Goal: Browse casually: Explore the website without a specific task or goal

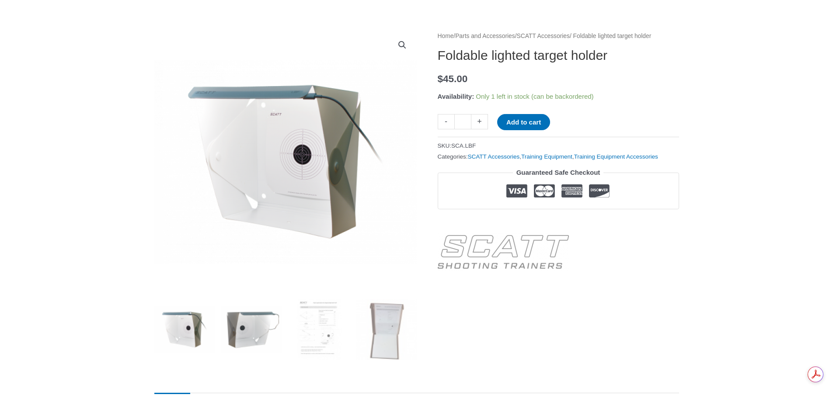
click at [246, 327] on img at bounding box center [251, 330] width 61 height 61
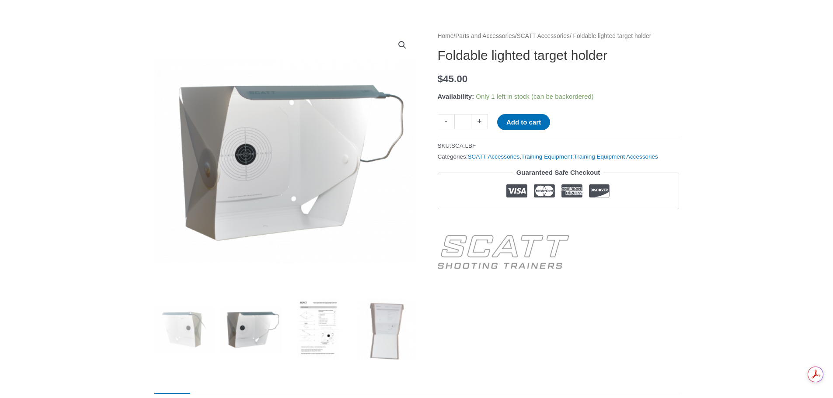
click at [315, 329] on img at bounding box center [319, 330] width 61 height 61
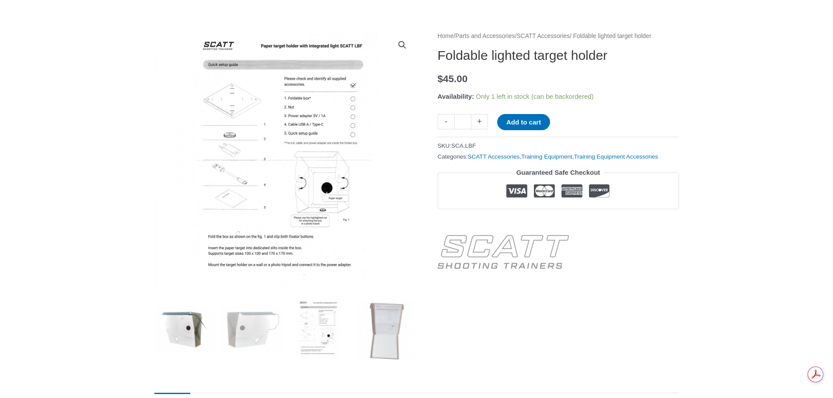
click at [188, 342] on img at bounding box center [184, 330] width 61 height 61
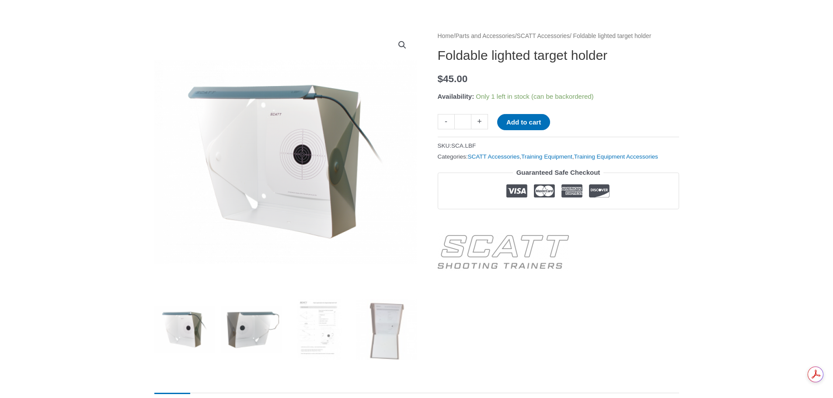
click at [247, 329] on img at bounding box center [251, 330] width 61 height 61
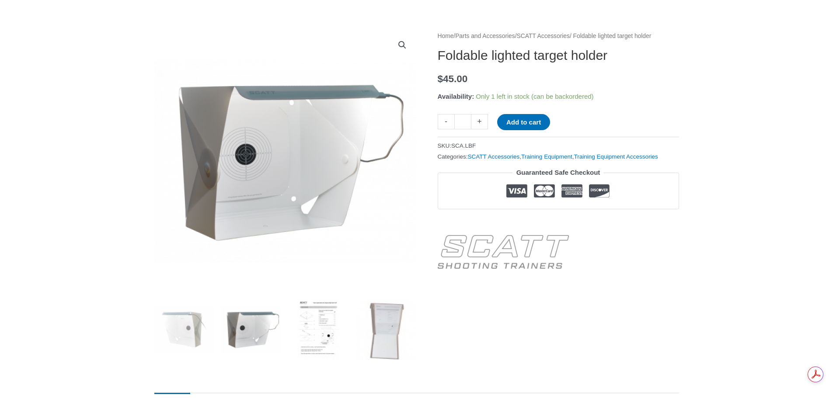
click at [308, 331] on img at bounding box center [319, 330] width 61 height 61
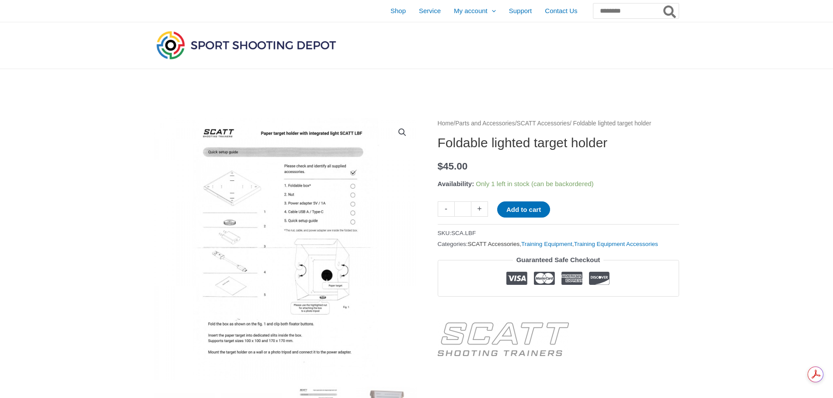
click at [495, 248] on link "SCATT Accessories" at bounding box center [494, 244] width 52 height 7
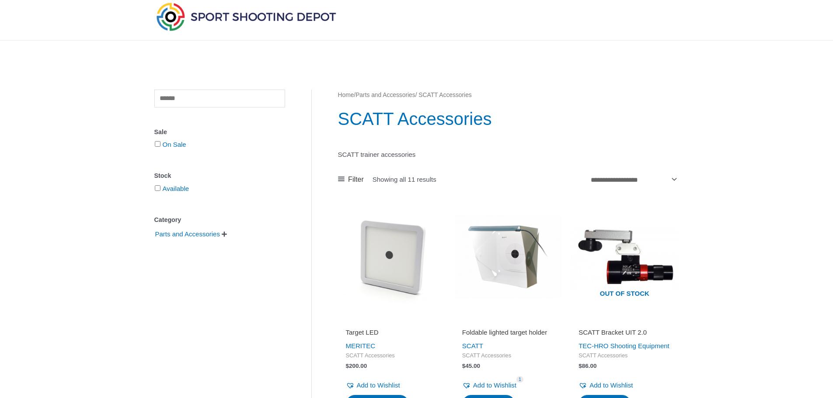
scroll to position [44, 0]
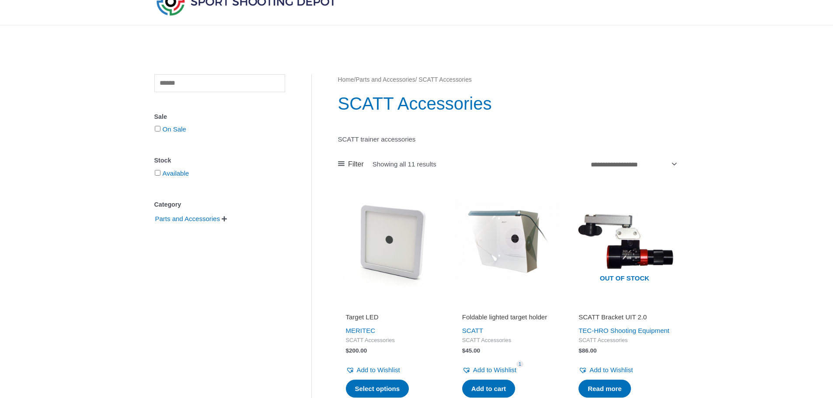
click at [401, 244] on img at bounding box center [392, 242] width 108 height 108
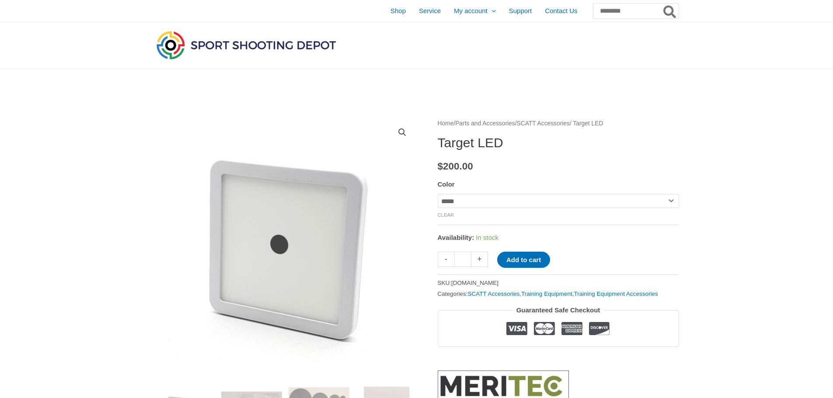
click at [452, 201] on select "**********" at bounding box center [558, 201] width 241 height 14
click at [438, 194] on select "**********" at bounding box center [558, 201] width 241 height 14
select select "****"
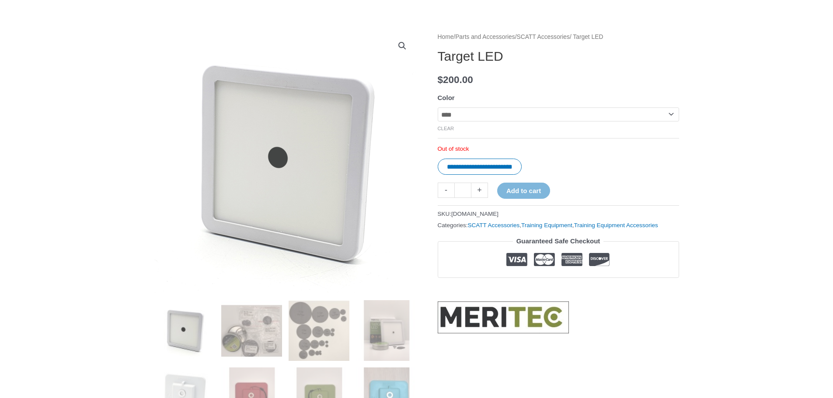
scroll to position [87, 0]
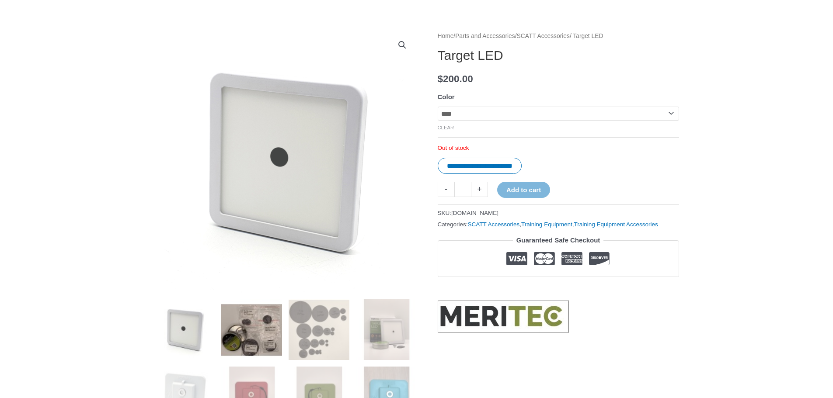
click at [245, 319] on img at bounding box center [251, 330] width 61 height 61
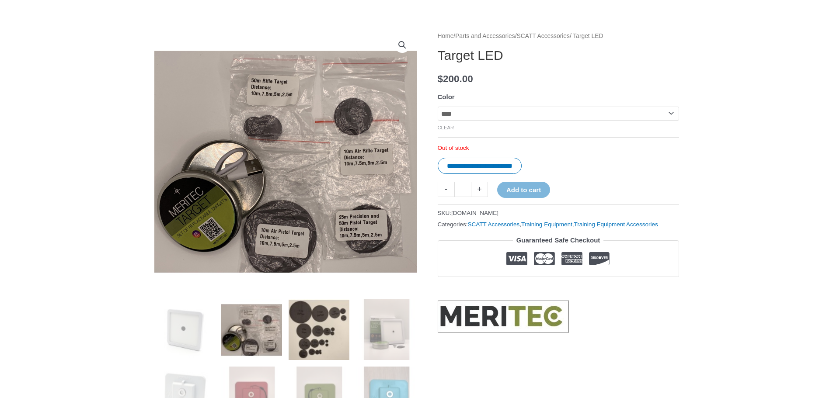
click at [321, 325] on img at bounding box center [319, 330] width 61 height 61
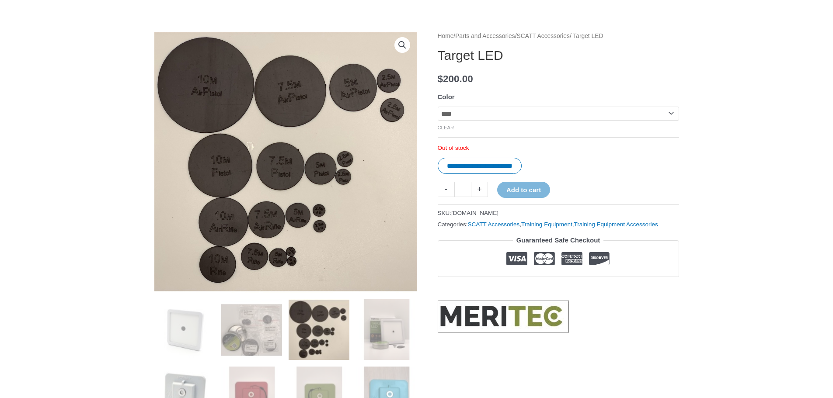
click at [190, 390] on img at bounding box center [184, 397] width 61 height 61
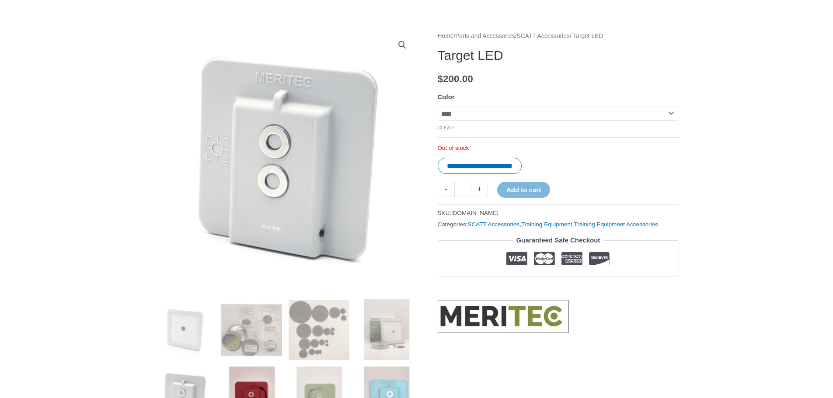
click at [240, 386] on img at bounding box center [251, 397] width 61 height 61
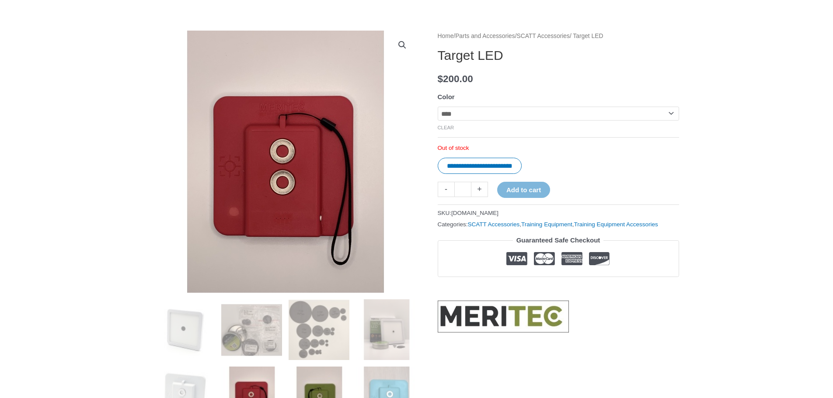
click at [310, 380] on img at bounding box center [319, 397] width 61 height 61
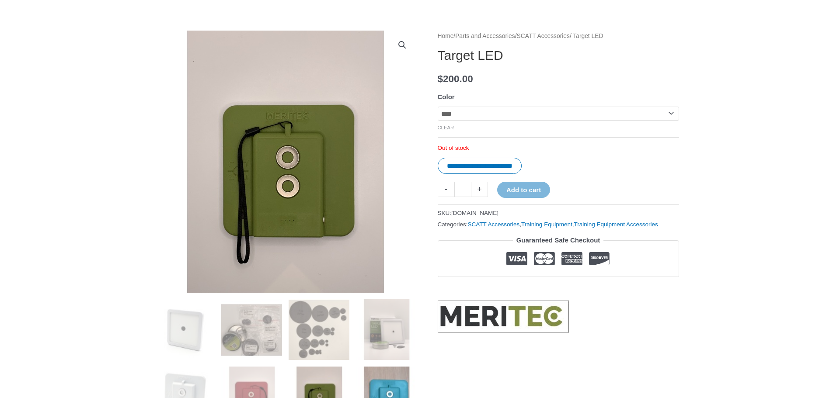
click at [378, 383] on img at bounding box center [386, 397] width 61 height 61
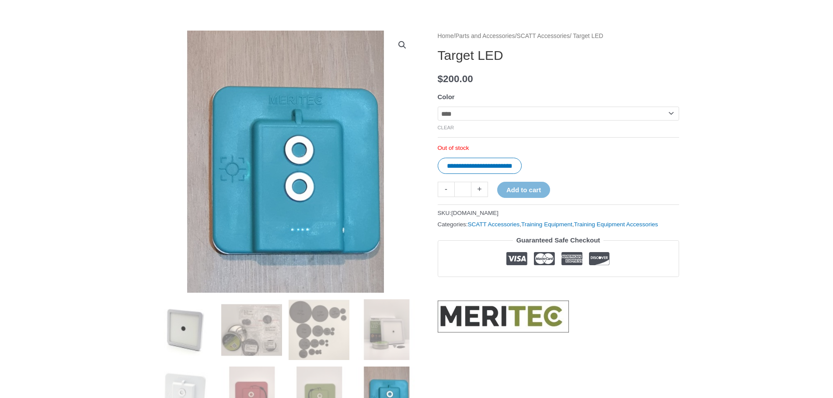
click at [195, 323] on img at bounding box center [184, 330] width 61 height 61
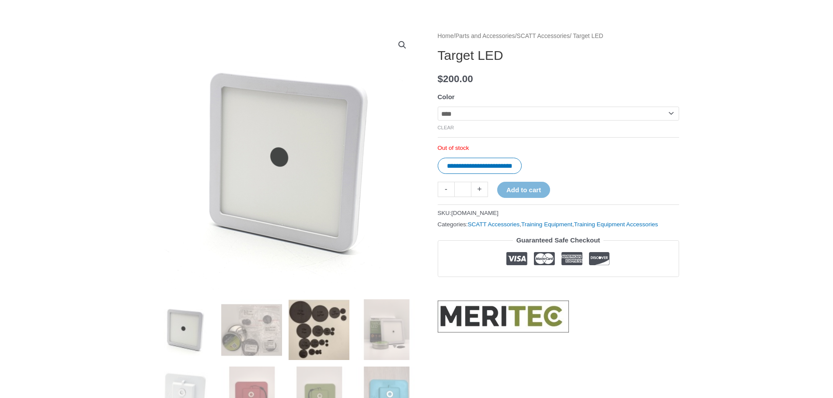
click at [325, 326] on img at bounding box center [319, 330] width 61 height 61
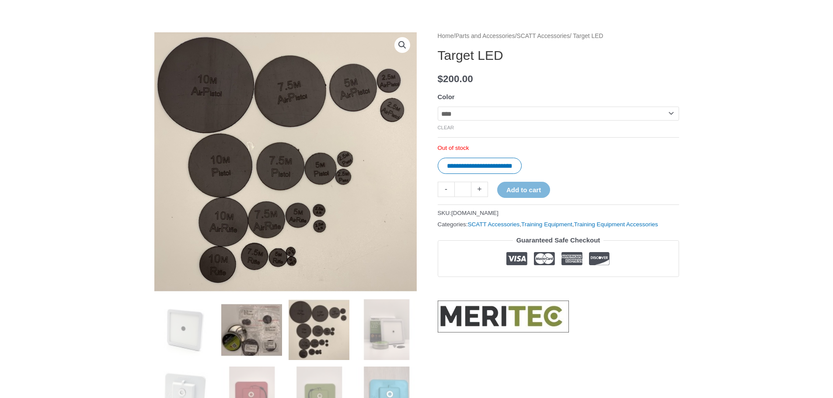
click at [268, 327] on img at bounding box center [251, 330] width 61 height 61
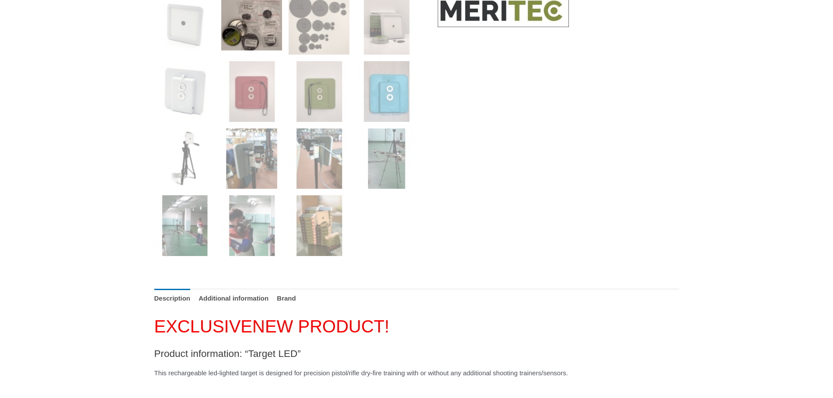
scroll to position [394, 0]
click at [201, 156] on img at bounding box center [184, 158] width 61 height 61
click at [201, 161] on img at bounding box center [184, 158] width 61 height 61
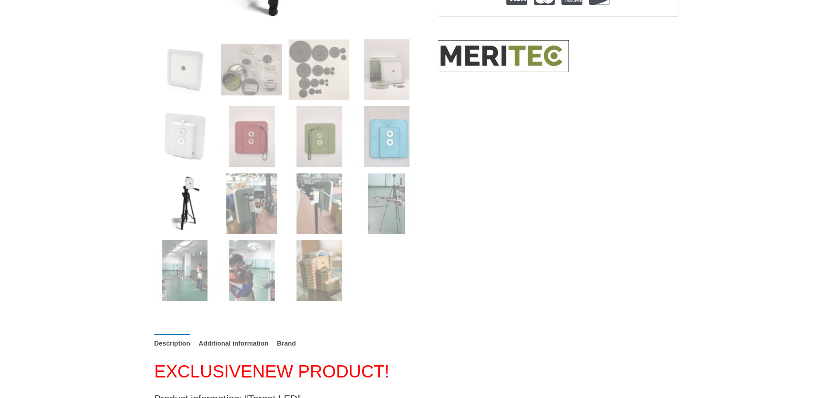
scroll to position [350, 0]
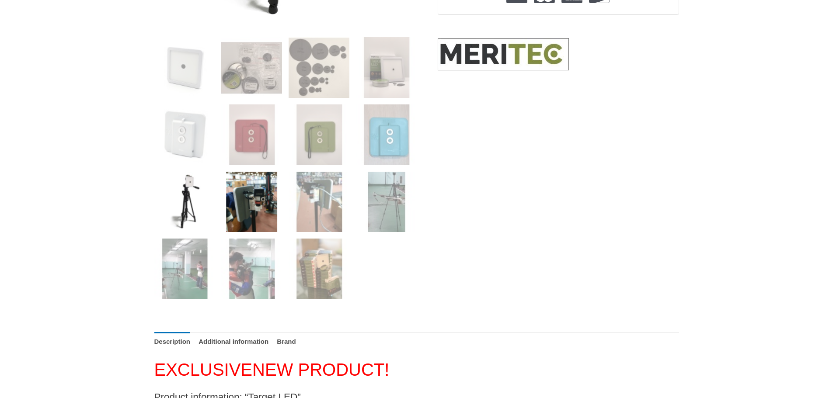
click at [257, 204] on img at bounding box center [251, 202] width 61 height 61
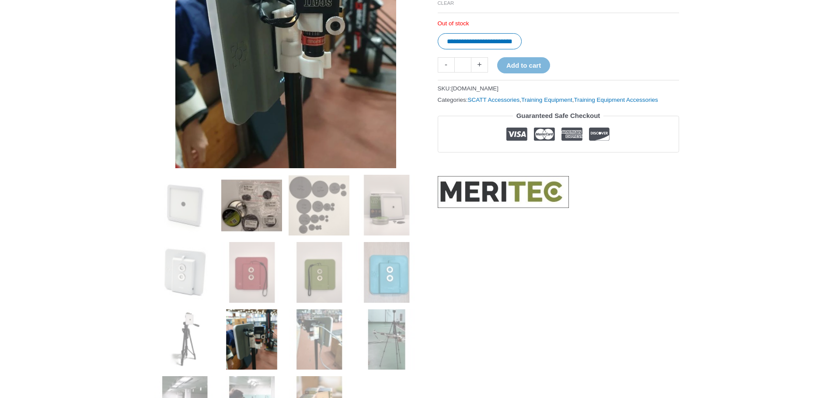
scroll to position [219, 0]
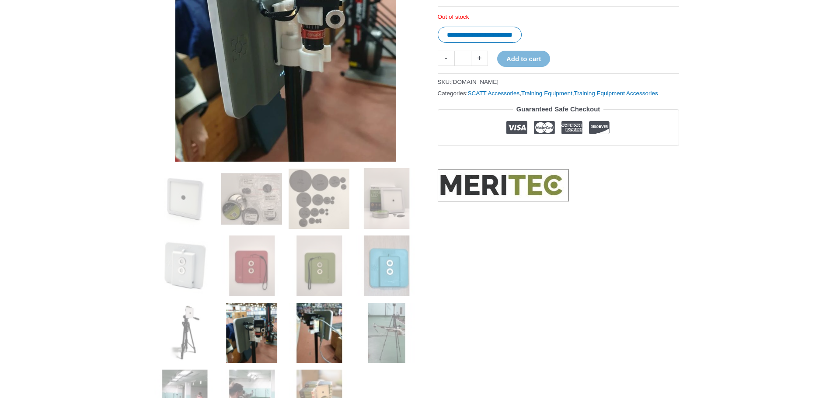
click at [333, 324] on img at bounding box center [319, 333] width 61 height 61
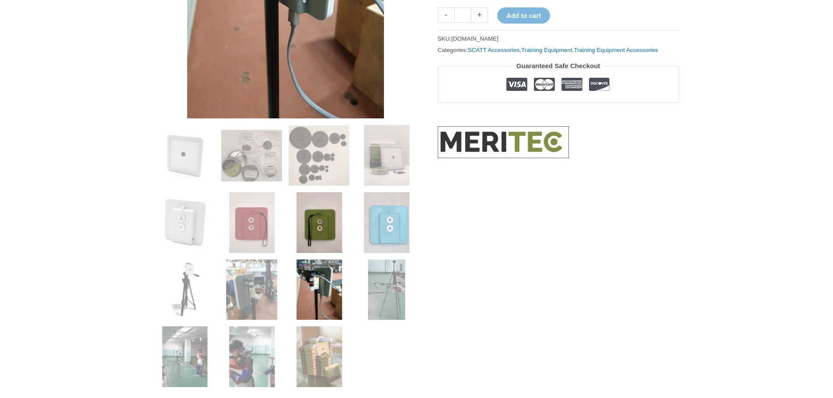
scroll to position [262, 0]
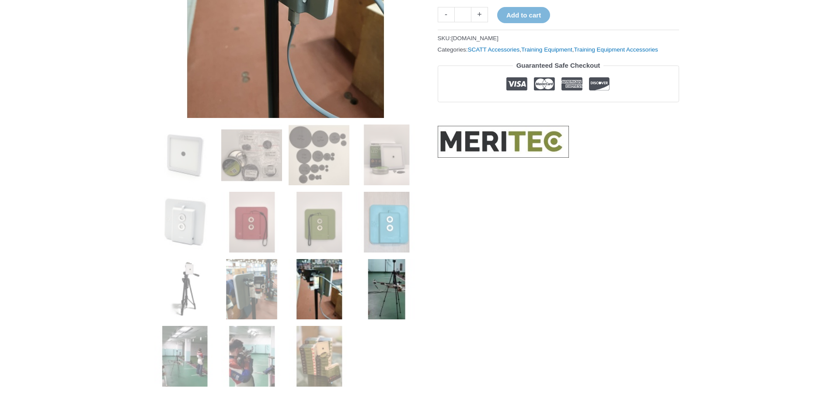
click at [377, 286] on img at bounding box center [386, 289] width 61 height 61
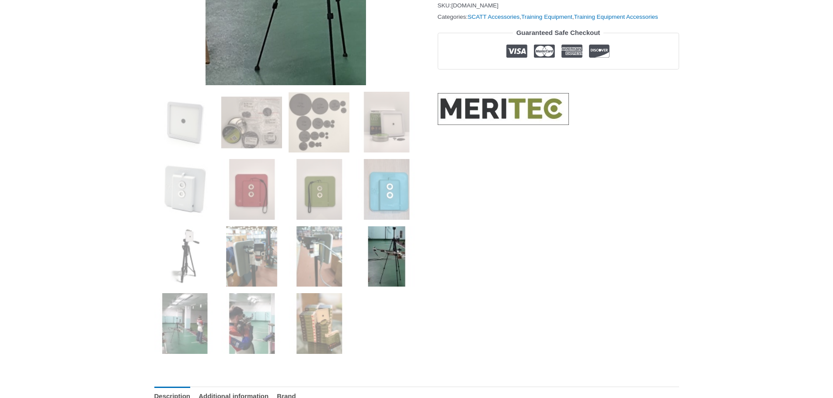
scroll to position [306, 0]
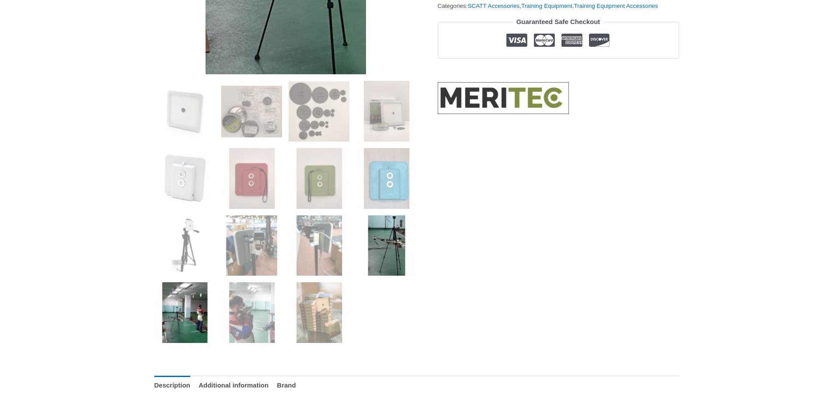
click at [184, 301] on img at bounding box center [184, 312] width 61 height 61
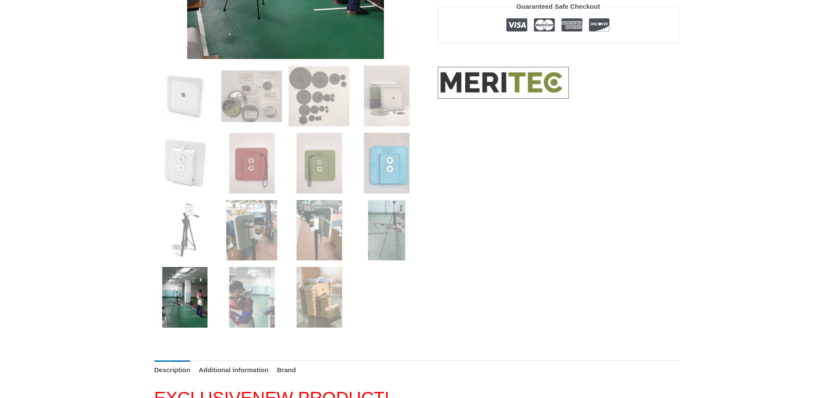
scroll to position [350, 0]
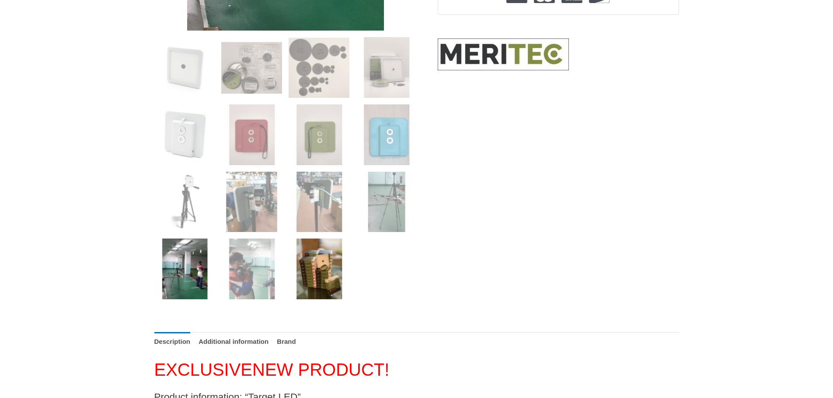
click at [327, 270] on img at bounding box center [319, 269] width 61 height 61
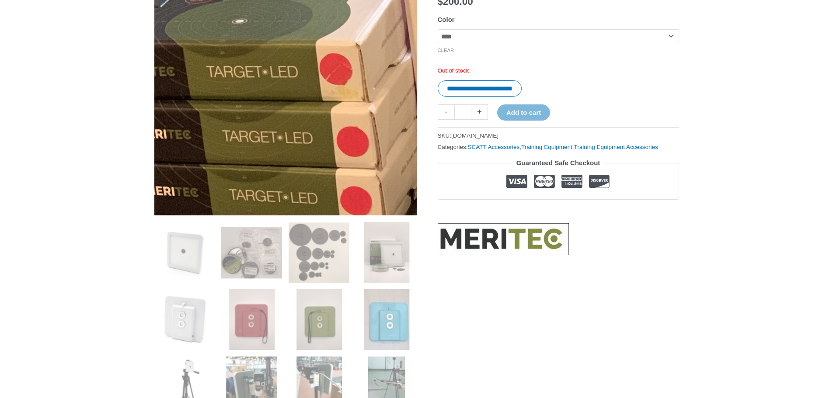
scroll to position [219, 0]
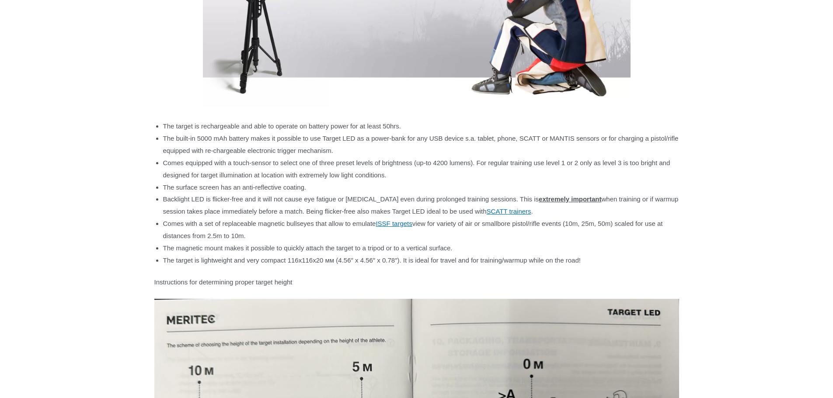
scroll to position [656, 0]
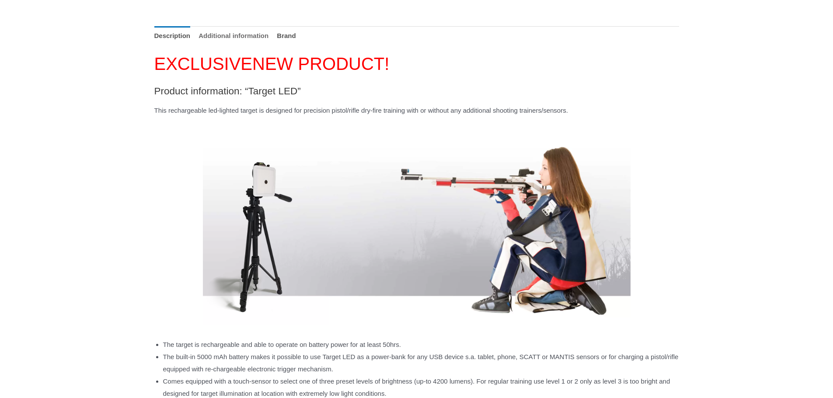
click at [254, 38] on link "Additional information" at bounding box center [234, 35] width 70 height 19
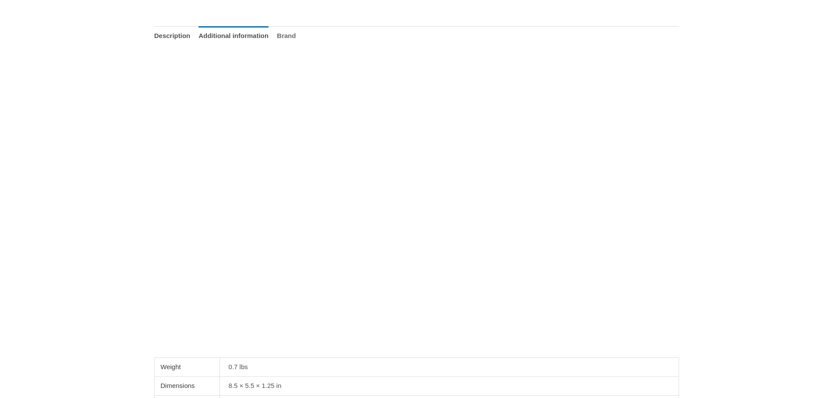
click at [296, 38] on link "Brand" at bounding box center [286, 35] width 19 height 19
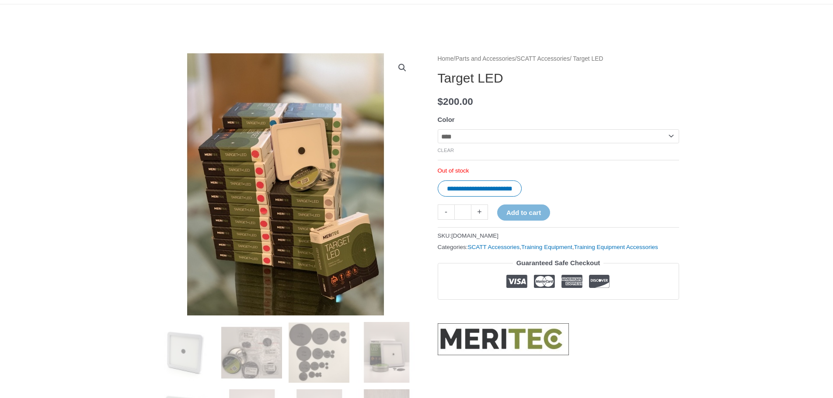
scroll to position [0, 0]
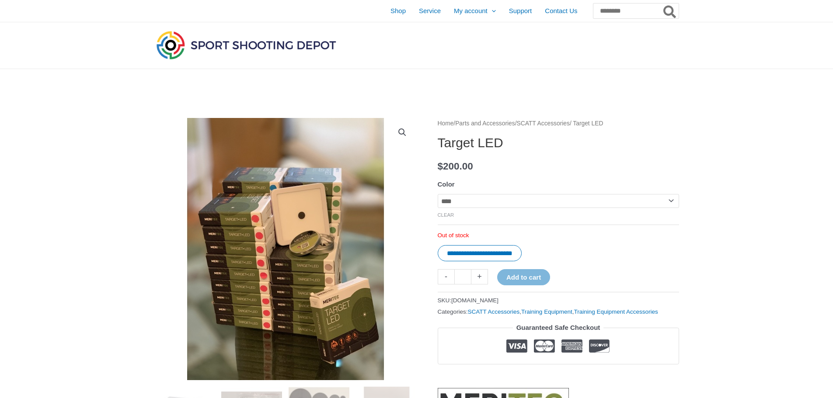
click at [217, 44] on img at bounding box center [246, 45] width 184 height 32
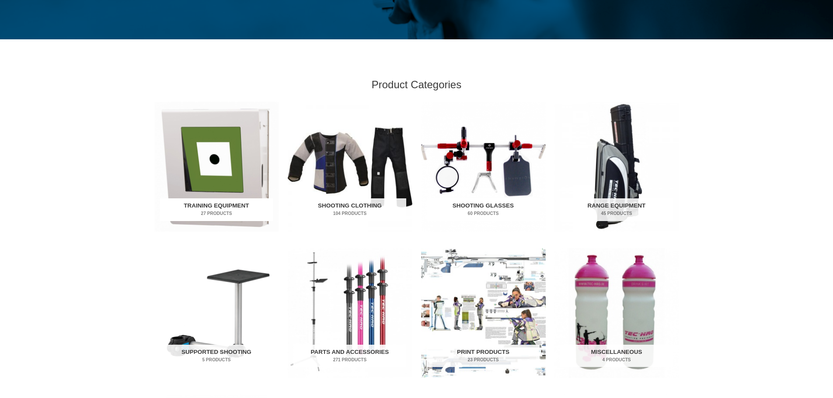
scroll to position [219, 0]
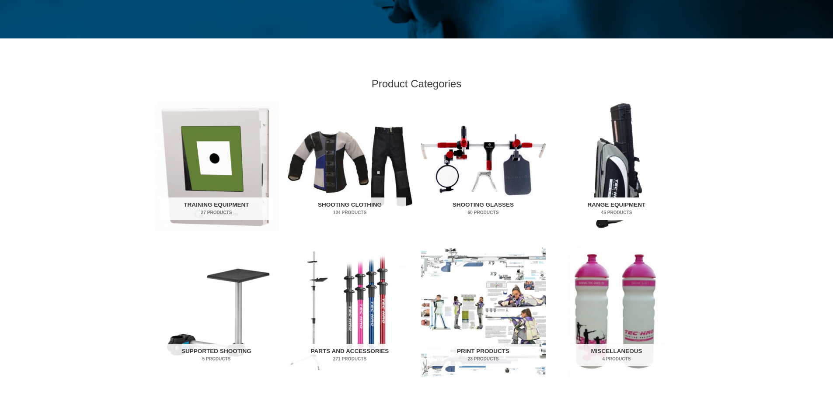
click at [618, 171] on img "Visit product category Range Equipment" at bounding box center [616, 166] width 125 height 130
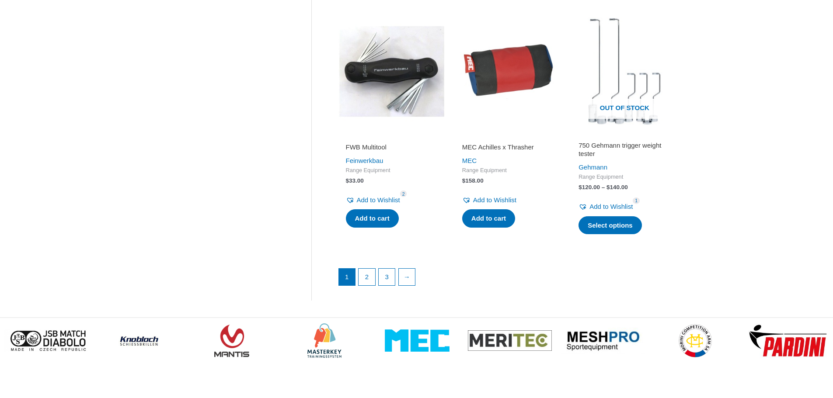
scroll to position [1224, 0]
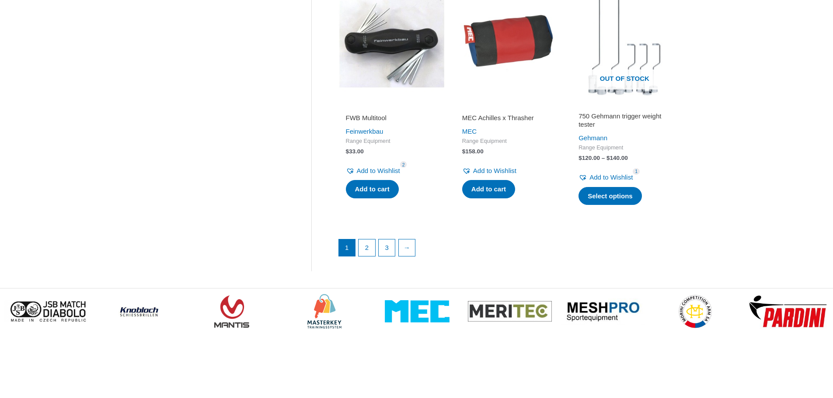
click at [363, 261] on ul "1 2 3 →" at bounding box center [508, 250] width 340 height 22
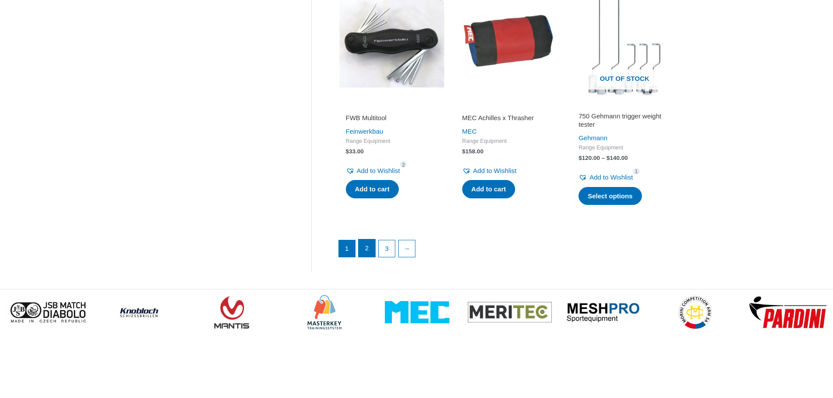
click at [364, 251] on link "2" at bounding box center [367, 248] width 17 height 17
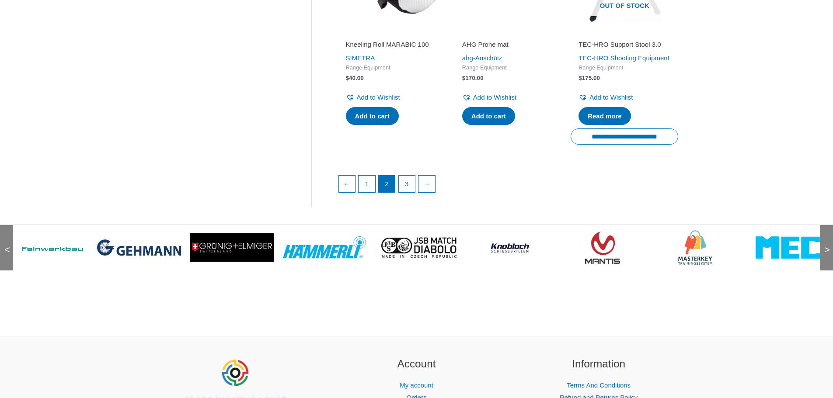
scroll to position [1312, 0]
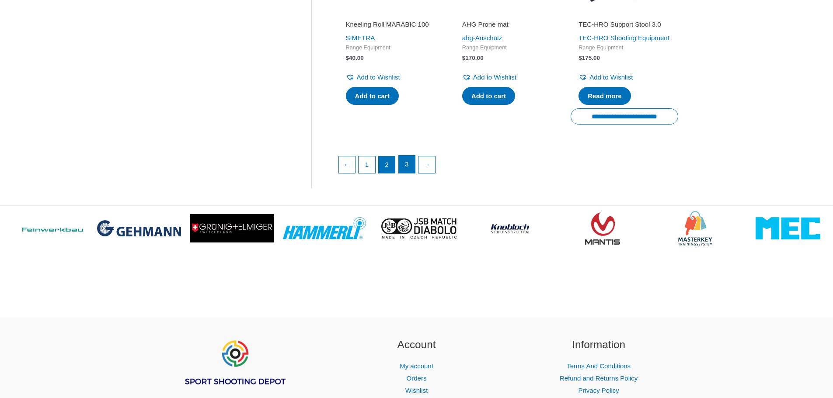
click at [409, 173] on link "3" at bounding box center [407, 164] width 17 height 17
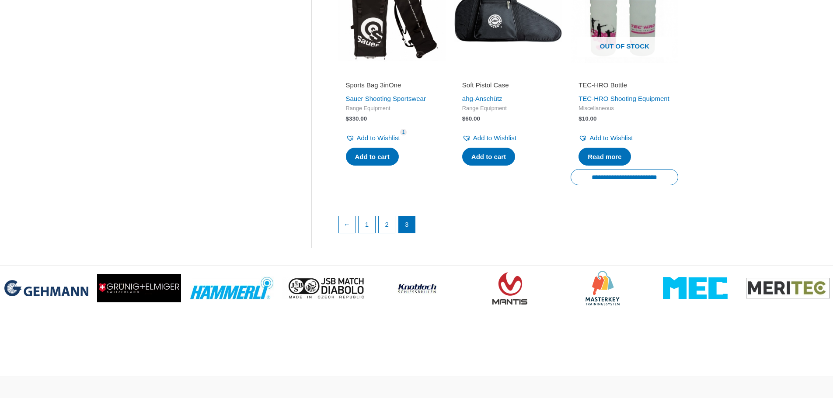
scroll to position [1268, 0]
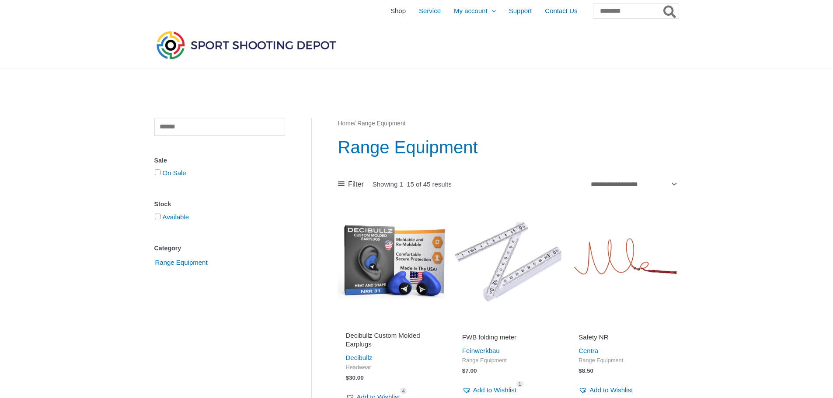
click at [390, 10] on span "Shop" at bounding box center [397, 11] width 15 height 22
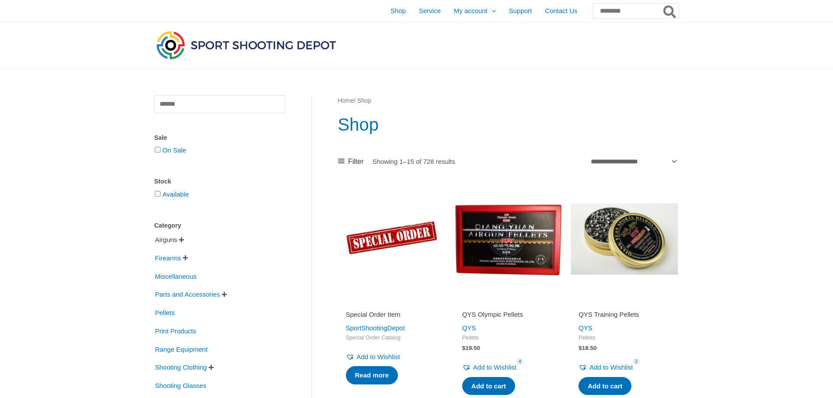
click at [167, 243] on span "Airguns" at bounding box center [166, 240] width 24 height 15
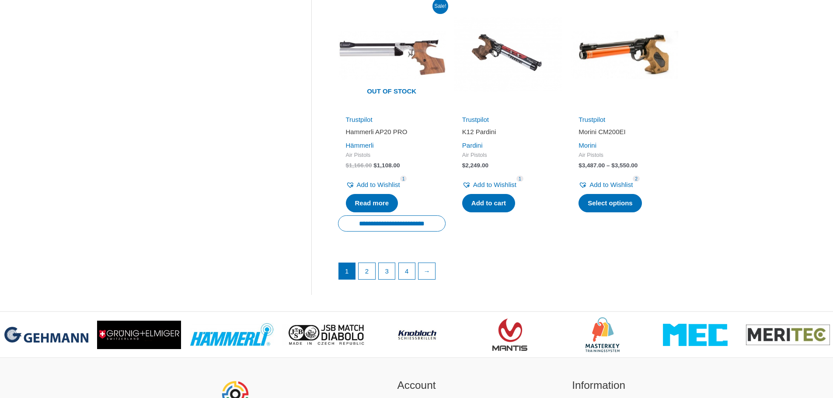
scroll to position [1268, 0]
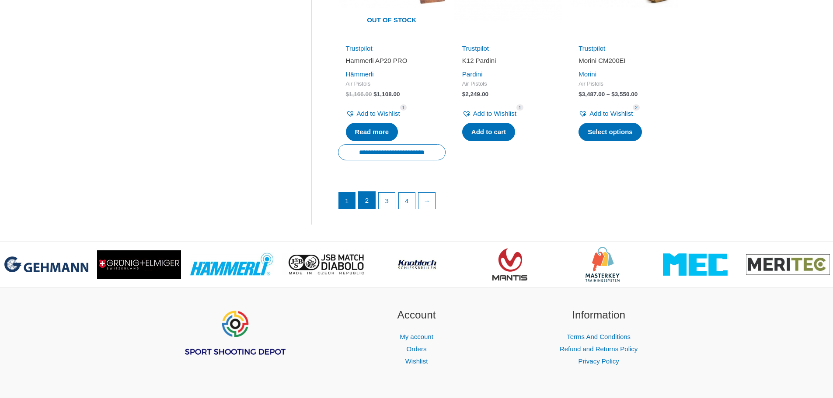
click at [368, 200] on link "2" at bounding box center [367, 200] width 17 height 17
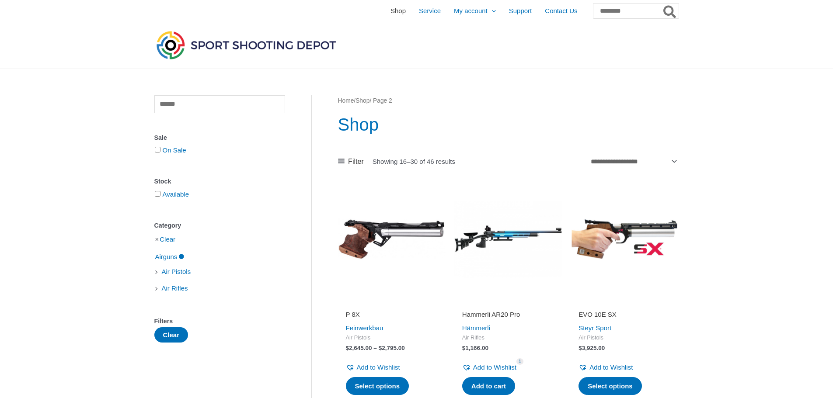
click at [390, 8] on span "Shop" at bounding box center [397, 11] width 15 height 22
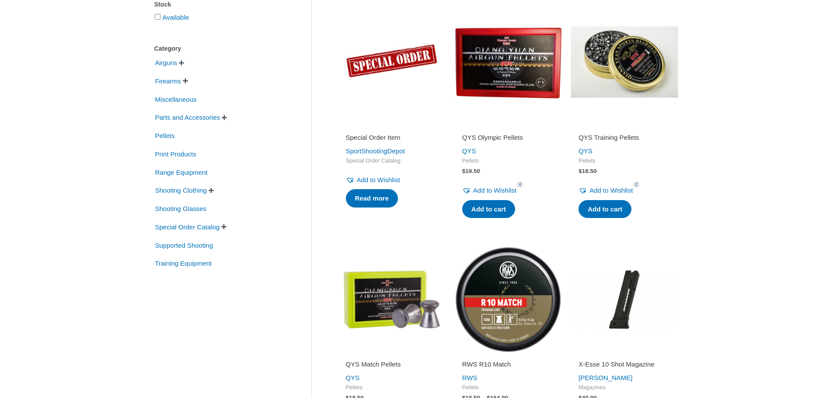
scroll to position [219, 0]
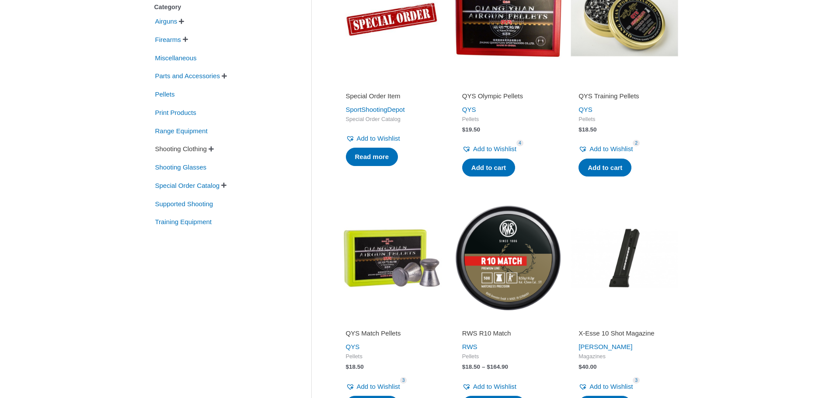
click at [178, 150] on span "Shooting Clothing" at bounding box center [180, 149] width 53 height 15
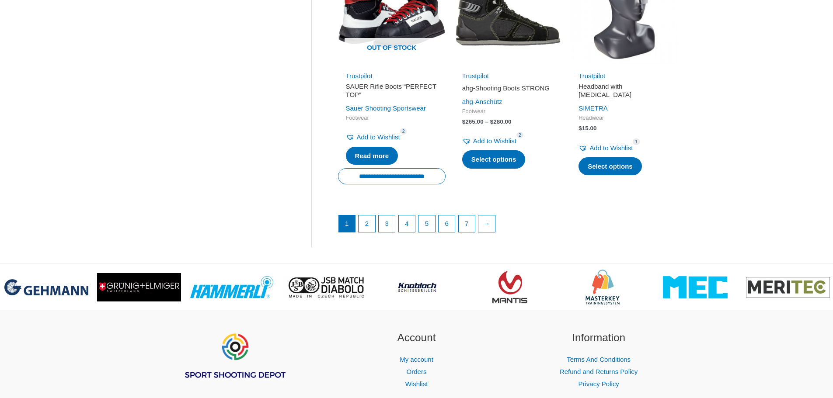
scroll to position [1224, 0]
